Goal: Check status: Check status

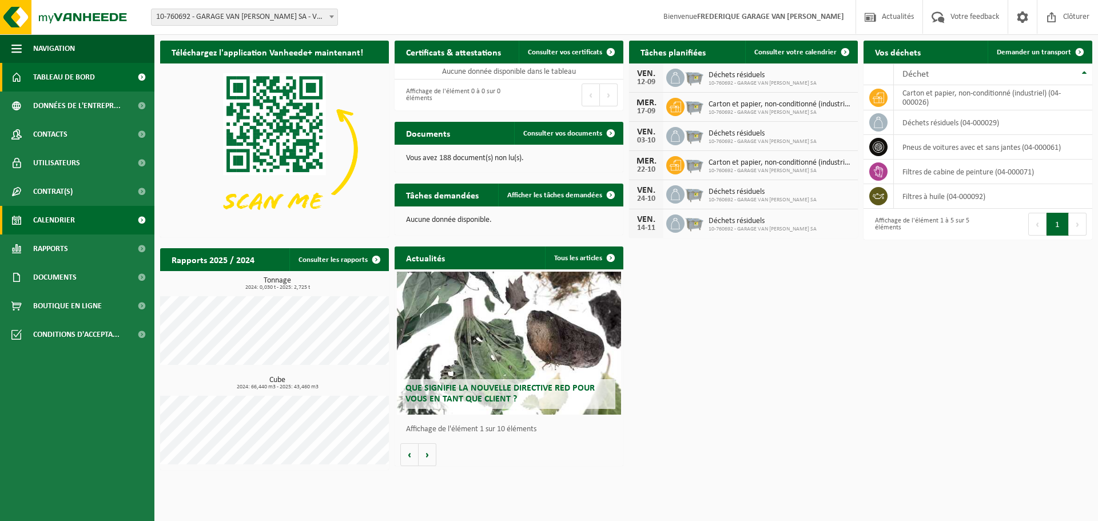
click at [68, 216] on span "Calendrier" at bounding box center [54, 220] width 42 height 29
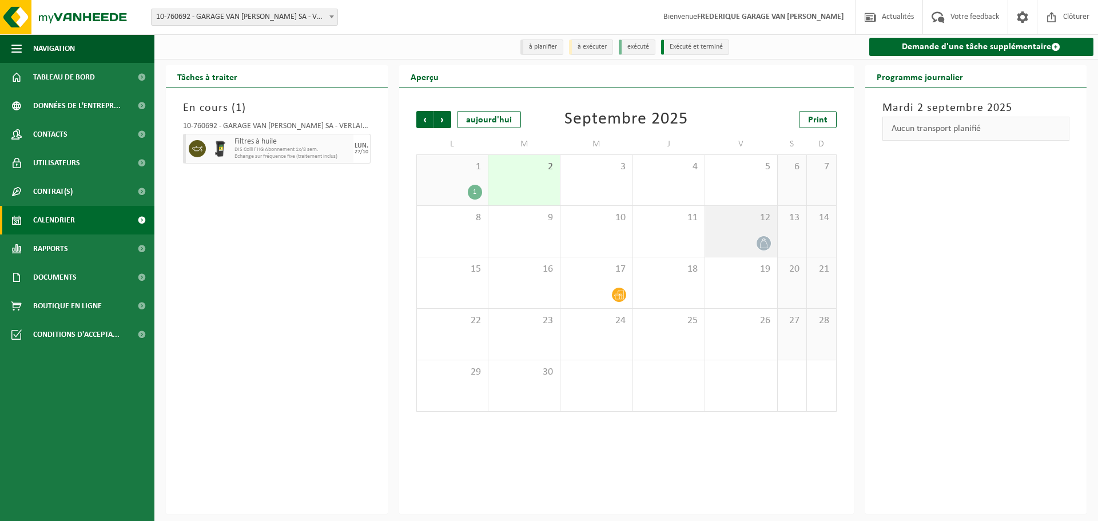
click at [771, 241] on div at bounding box center [763, 243] width 15 height 15
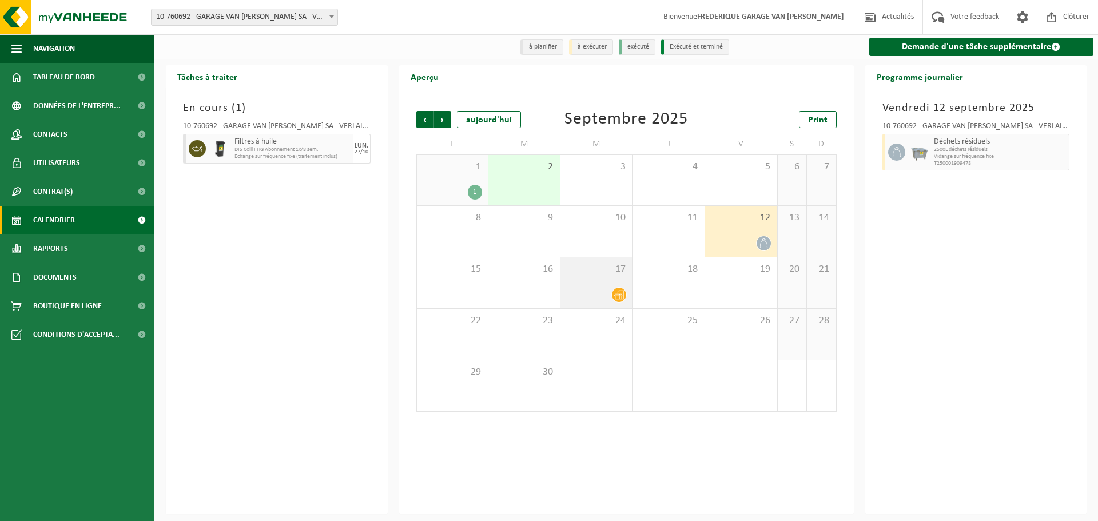
click at [615, 290] on icon at bounding box center [619, 295] width 10 height 10
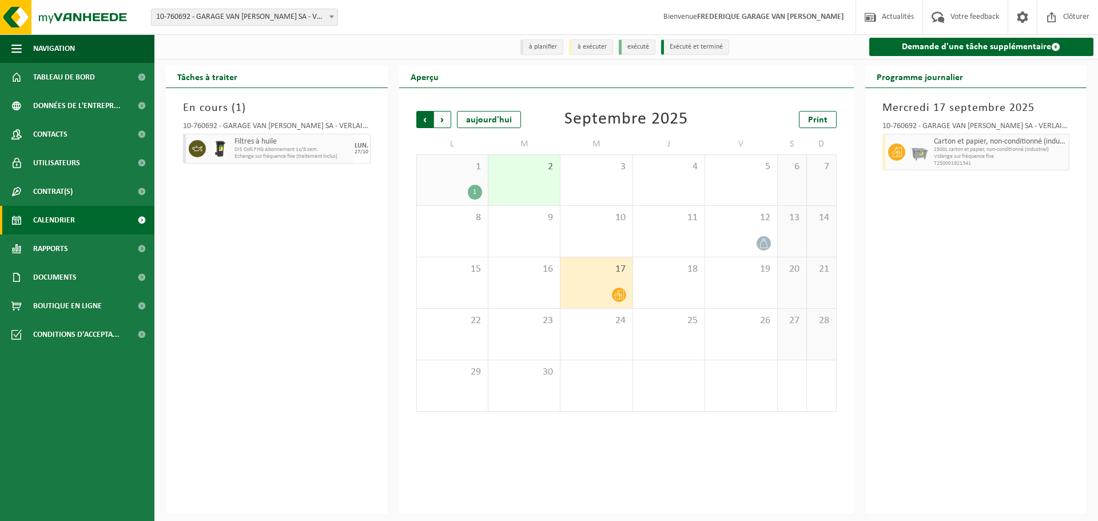
click at [439, 117] on span "Suivant" at bounding box center [442, 119] width 17 height 17
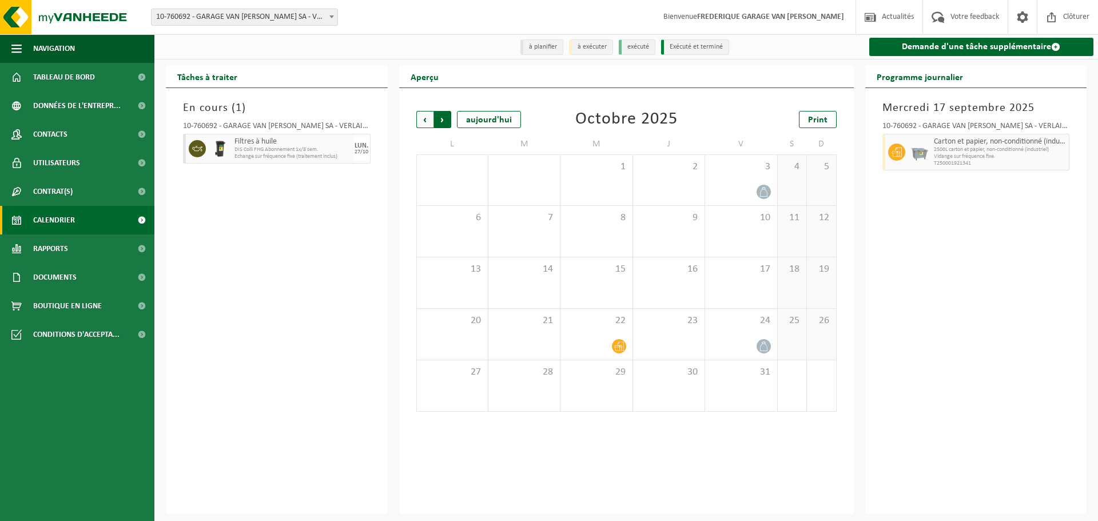
click at [418, 123] on span "Précédent" at bounding box center [424, 119] width 17 height 17
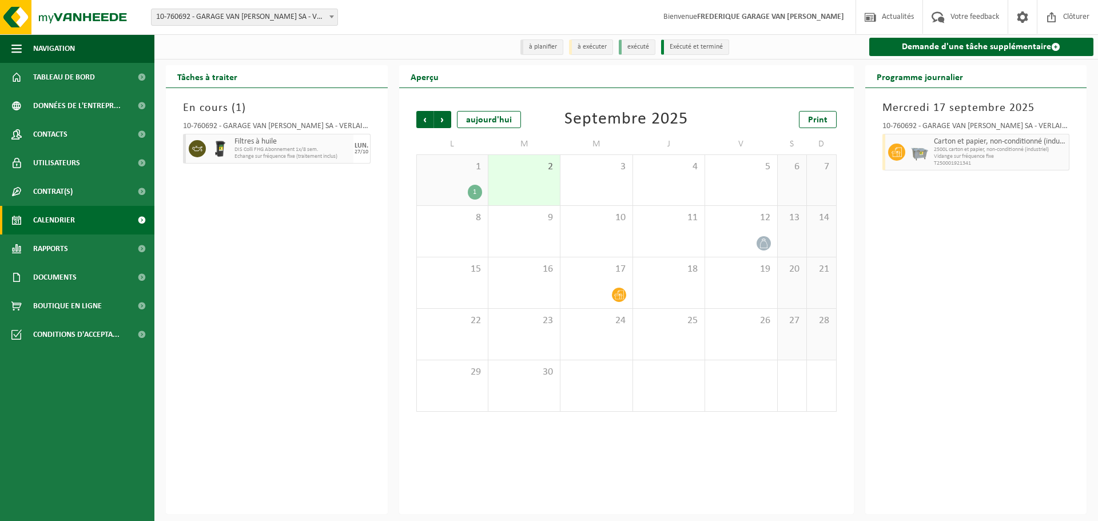
click at [418, 123] on span "Précédent" at bounding box center [424, 119] width 17 height 17
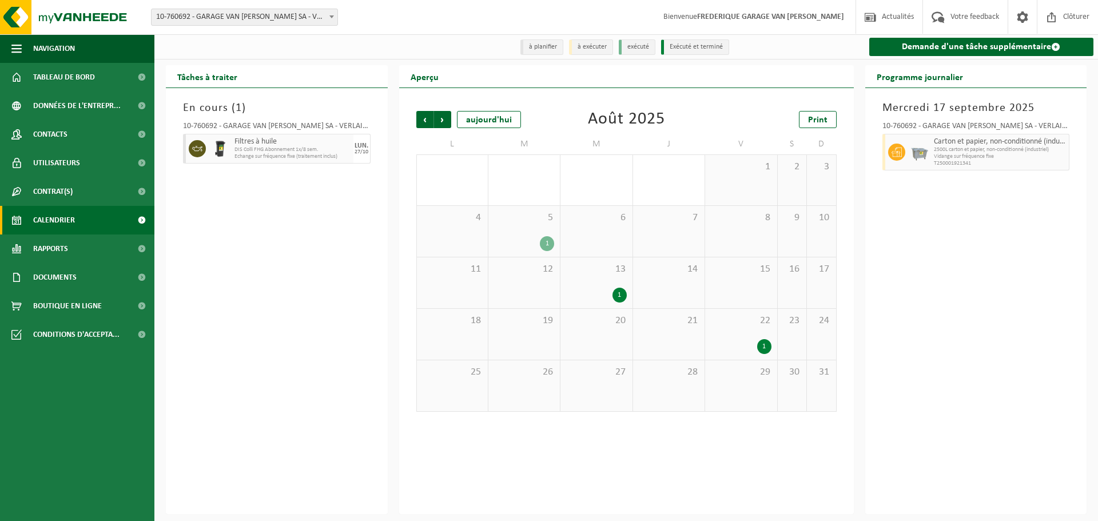
click at [610, 286] on div "13 1" at bounding box center [595, 282] width 71 height 51
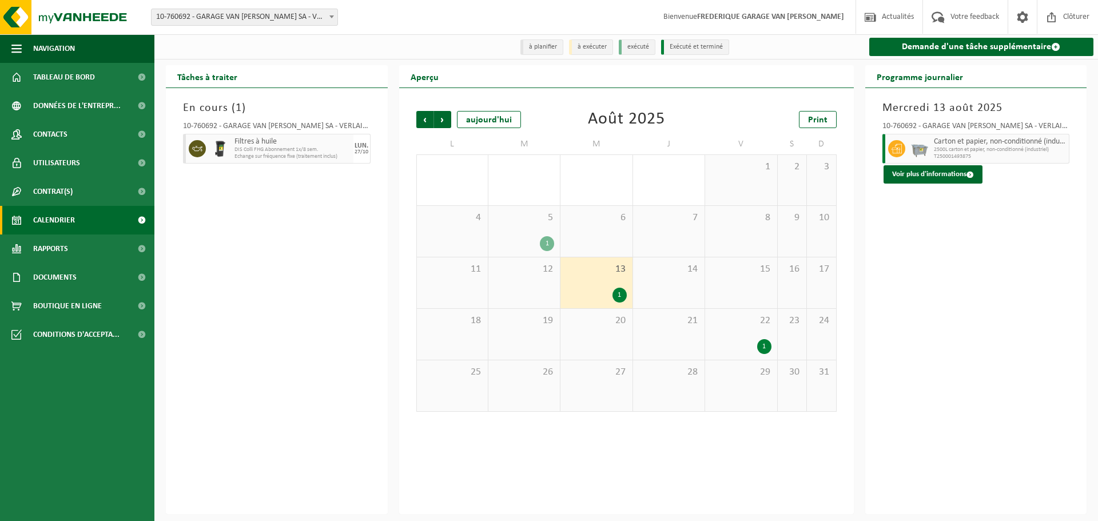
click at [755, 339] on div "22 1" at bounding box center [740, 334] width 71 height 51
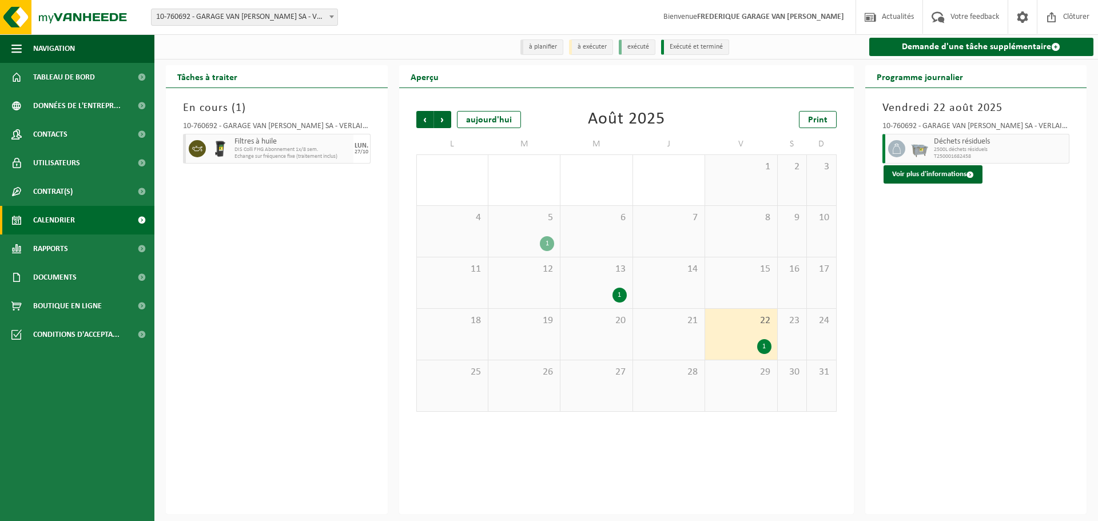
click at [519, 228] on div "5 1" at bounding box center [523, 231] width 71 height 51
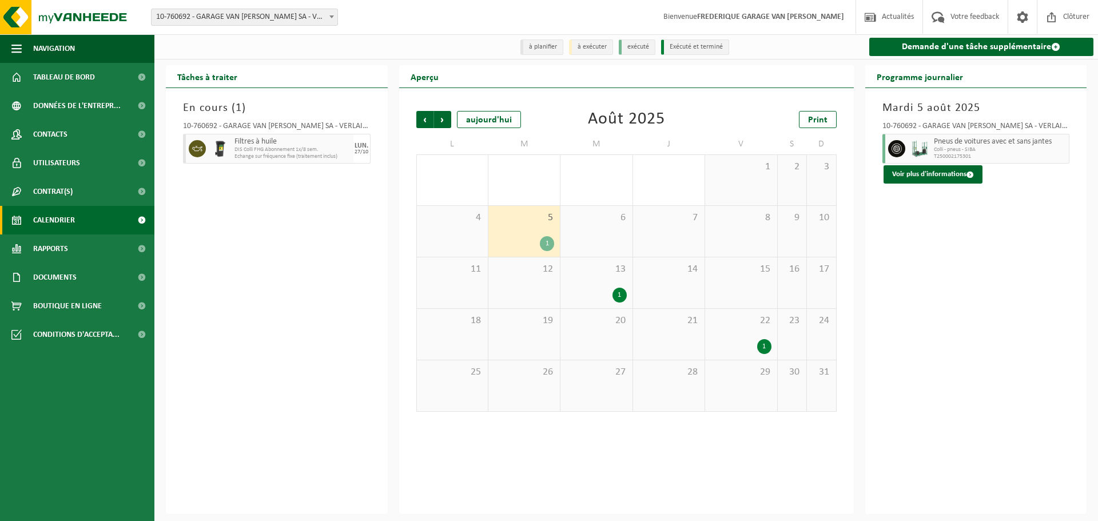
click at [594, 286] on div "13 1" at bounding box center [595, 282] width 71 height 51
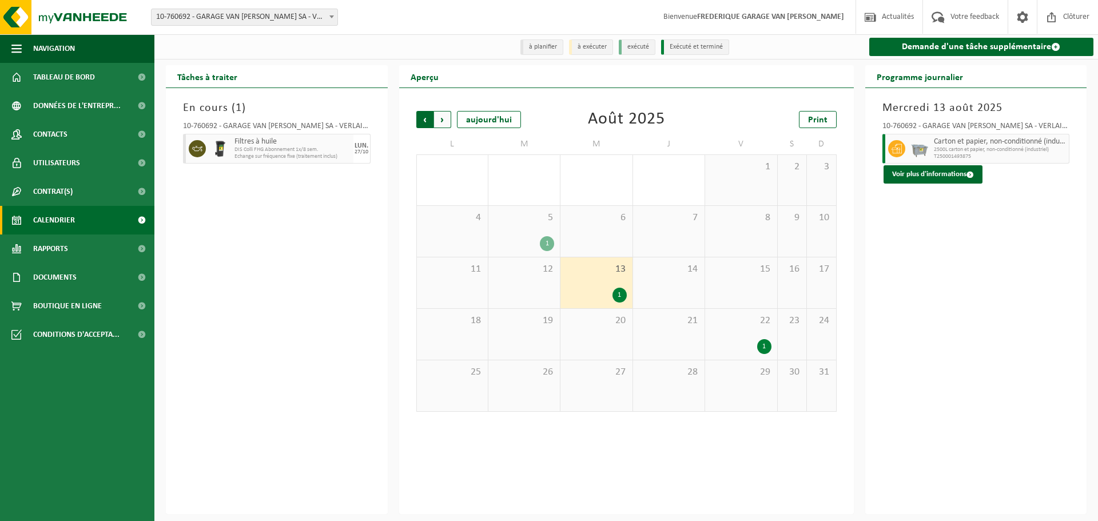
click at [446, 119] on span "Suivant" at bounding box center [442, 119] width 17 height 17
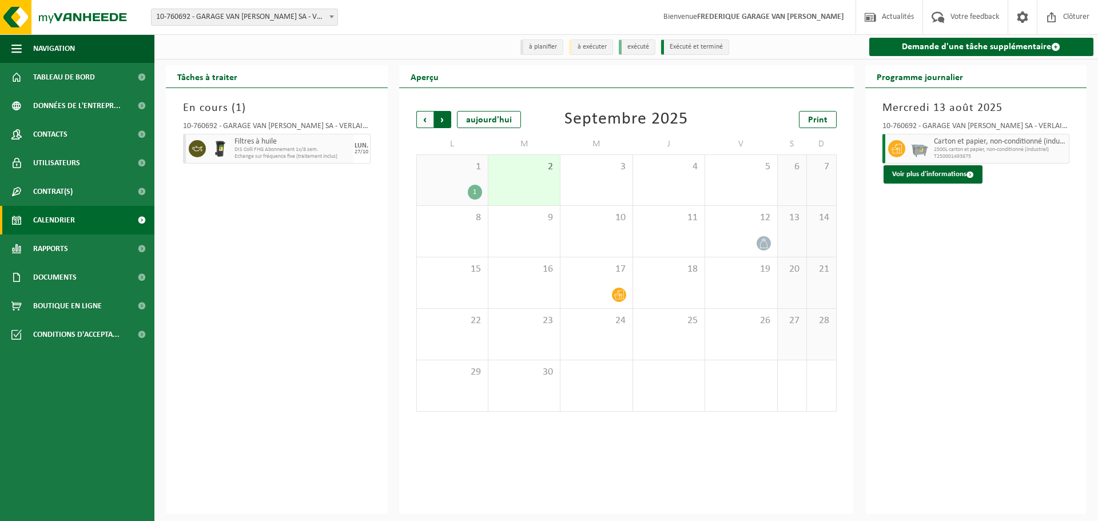
click at [428, 117] on span "Précédent" at bounding box center [424, 119] width 17 height 17
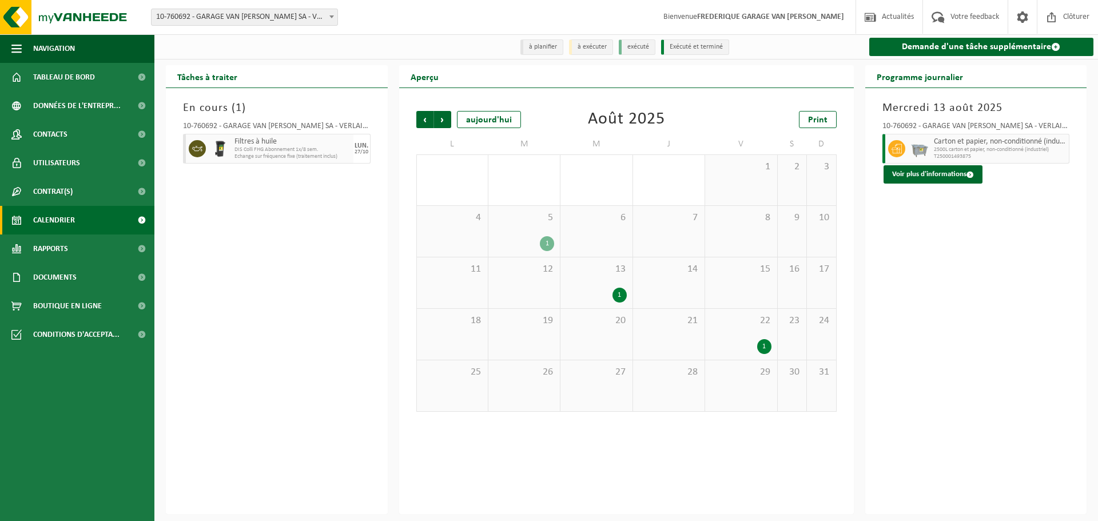
click at [428, 117] on span "Précédent" at bounding box center [424, 119] width 17 height 17
click at [599, 241] on div "1" at bounding box center [596, 243] width 60 height 15
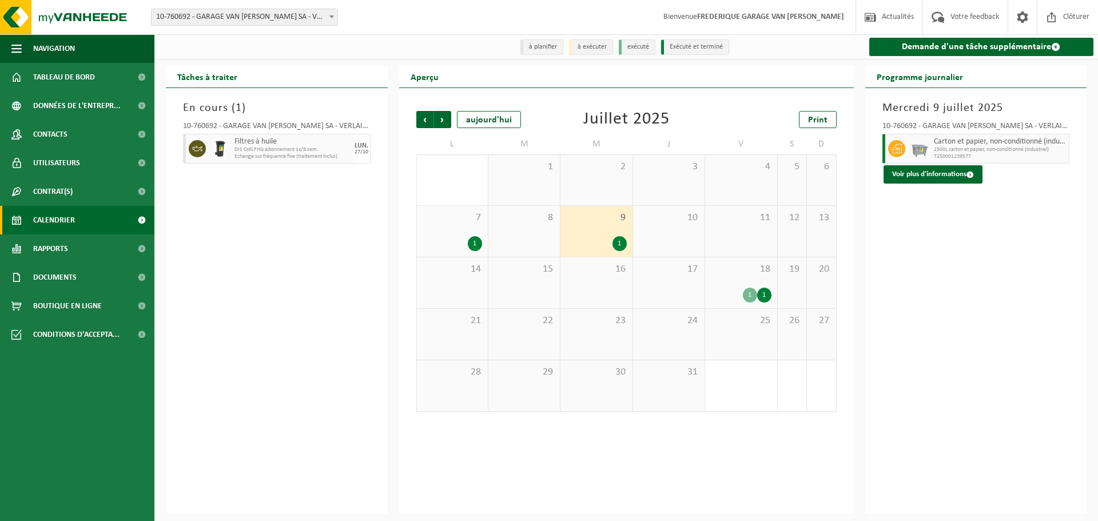
click at [599, 241] on div "1" at bounding box center [596, 243] width 60 height 15
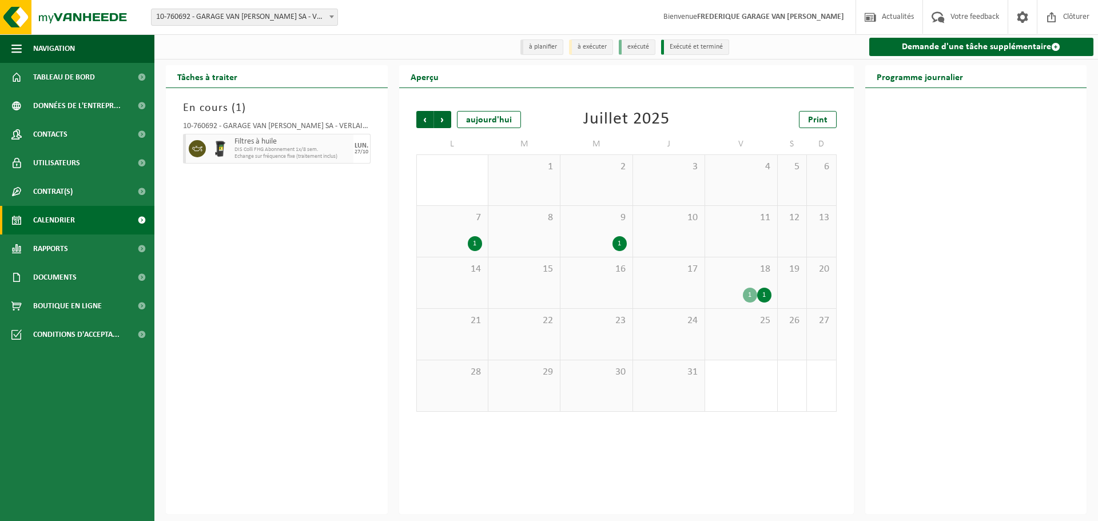
click at [599, 241] on div "1" at bounding box center [596, 243] width 60 height 15
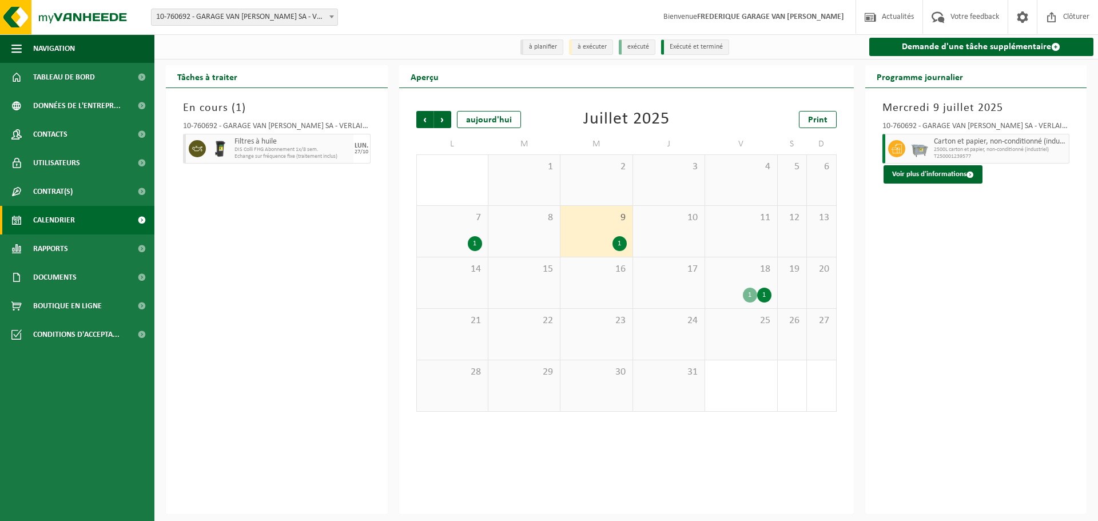
click at [738, 284] on div "18 1 1" at bounding box center [740, 282] width 71 height 51
